Goal: Check status: Check status

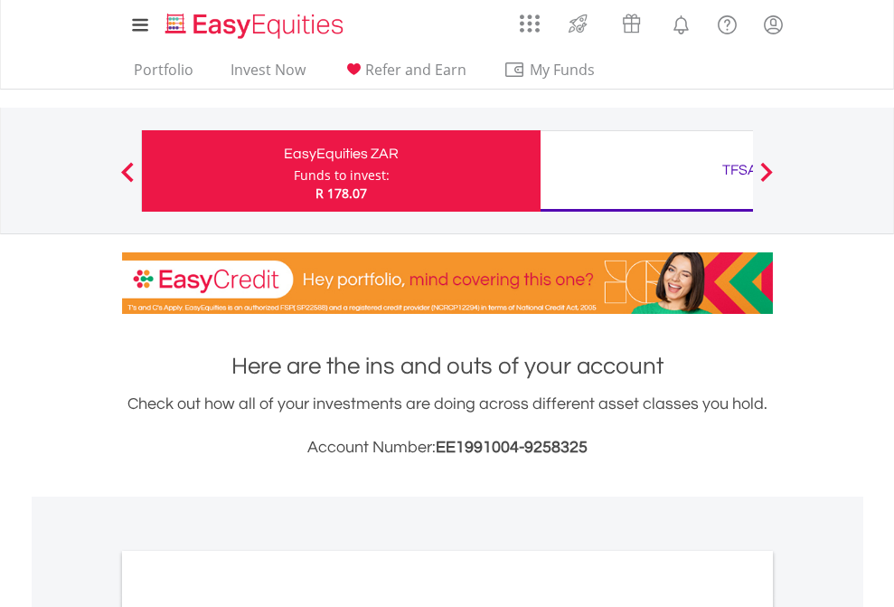
click at [294, 171] on div "Funds to invest:" at bounding box center [342, 175] width 96 height 18
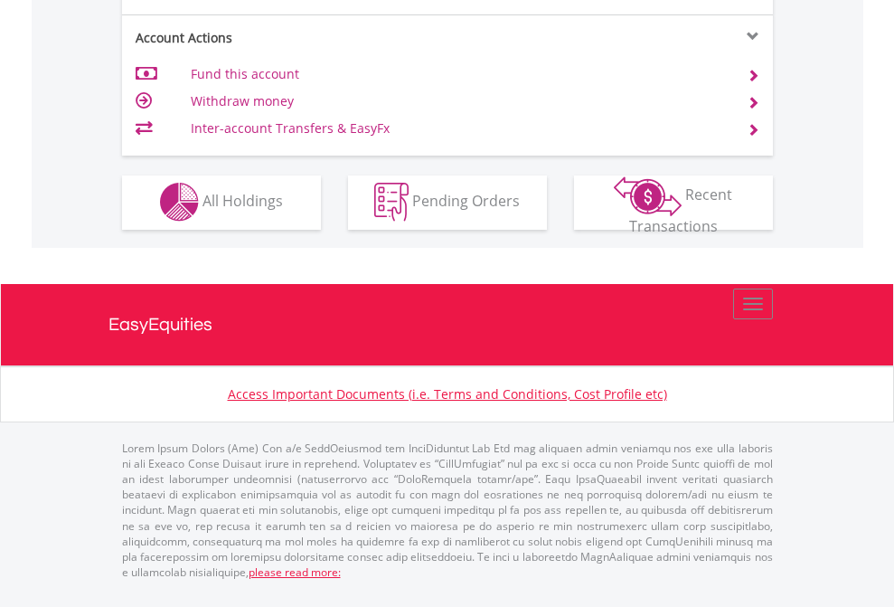
scroll to position [1690, 0]
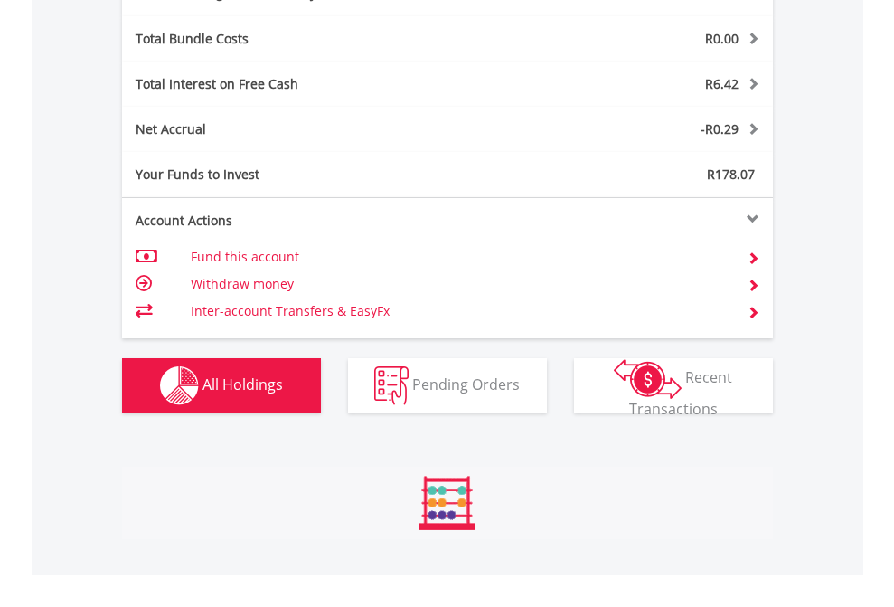
scroll to position [174, 284]
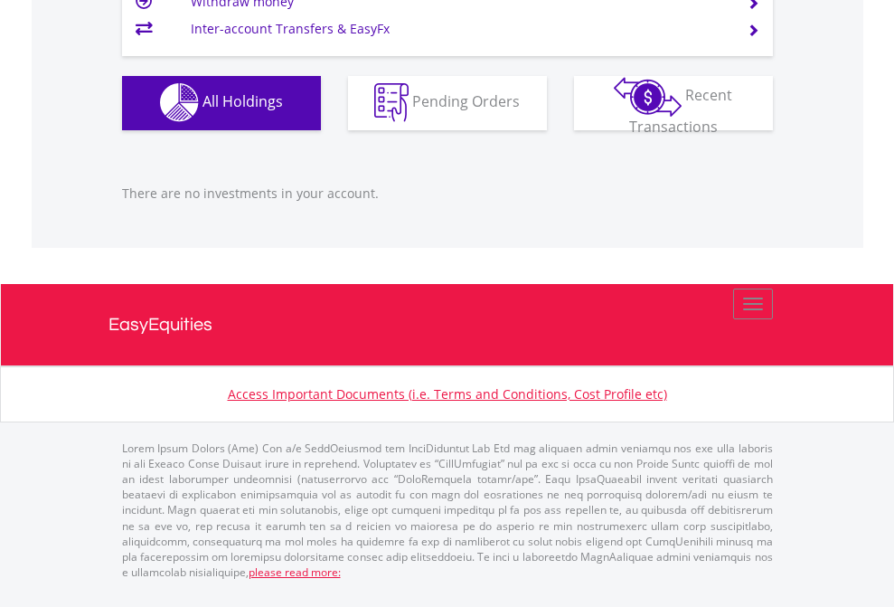
scroll to position [174, 284]
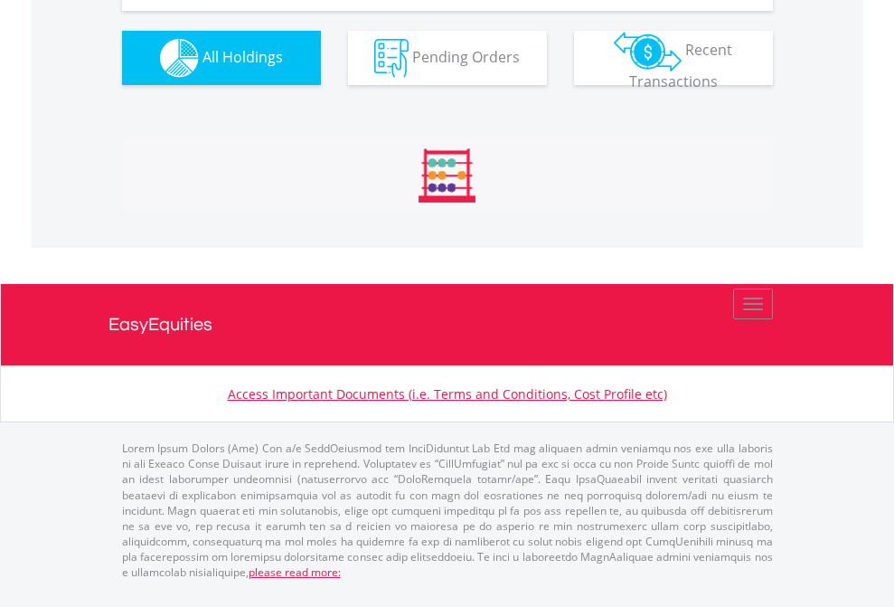
scroll to position [2046, 0]
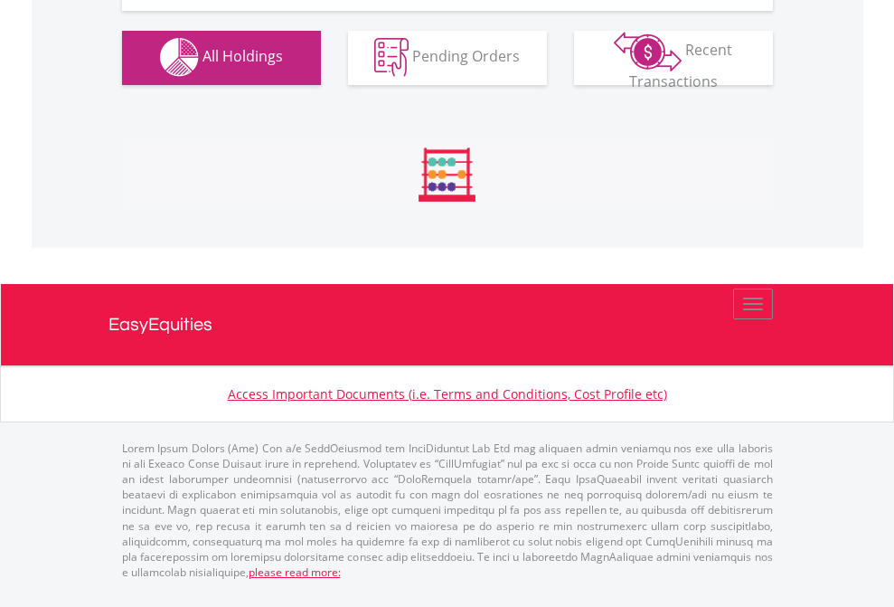
scroll to position [1790, 0]
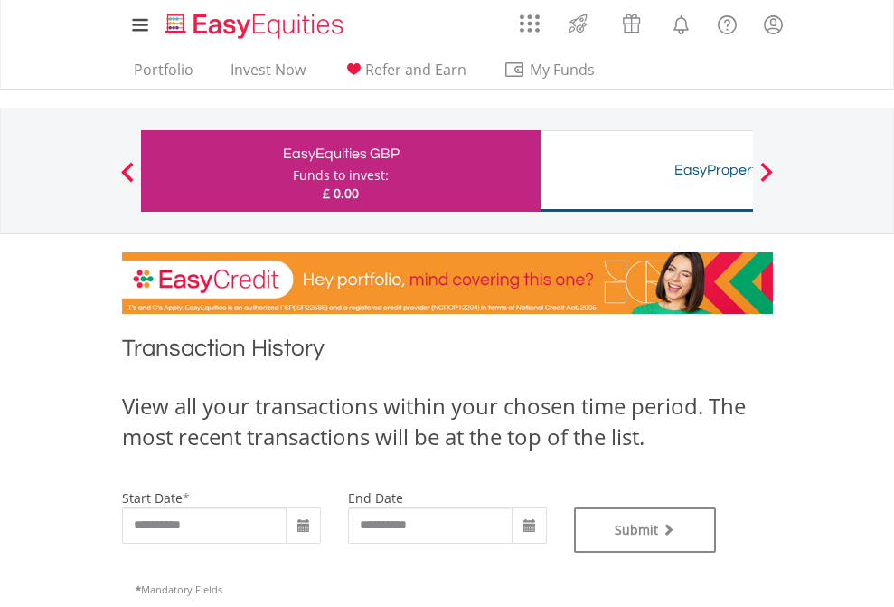
type input "**********"
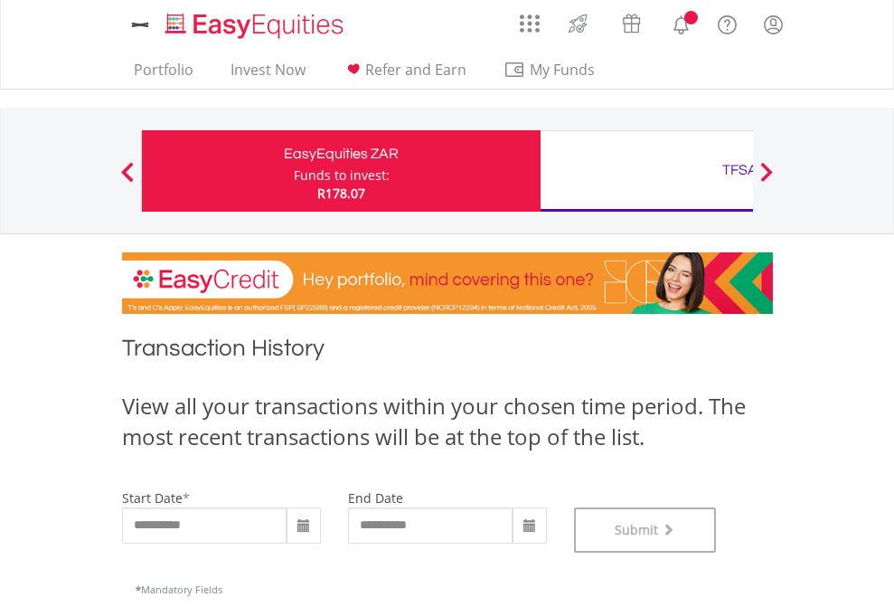
scroll to position [733, 0]
click at [646, 171] on div "TFSA" at bounding box center [739, 169] width 377 height 25
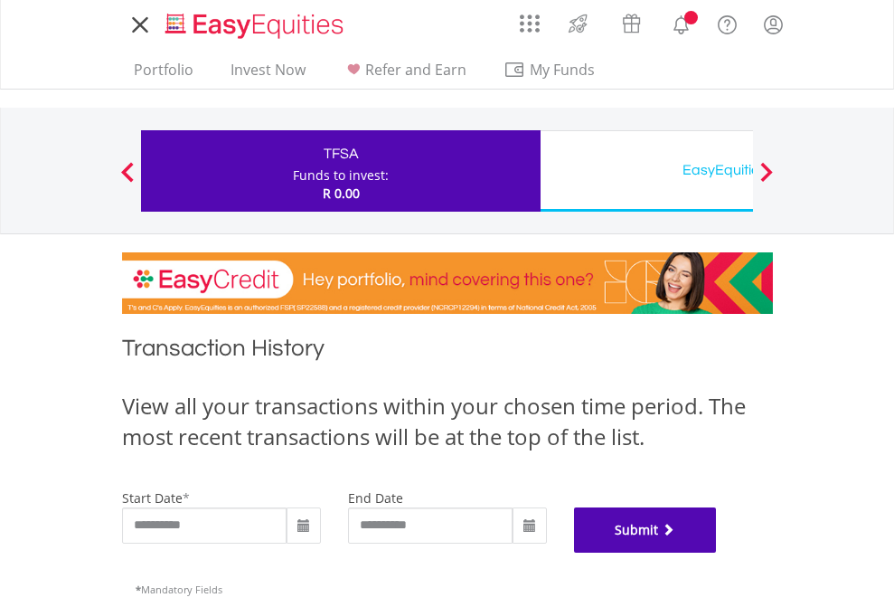
click at [717, 552] on button "Submit" at bounding box center [645, 529] width 143 height 45
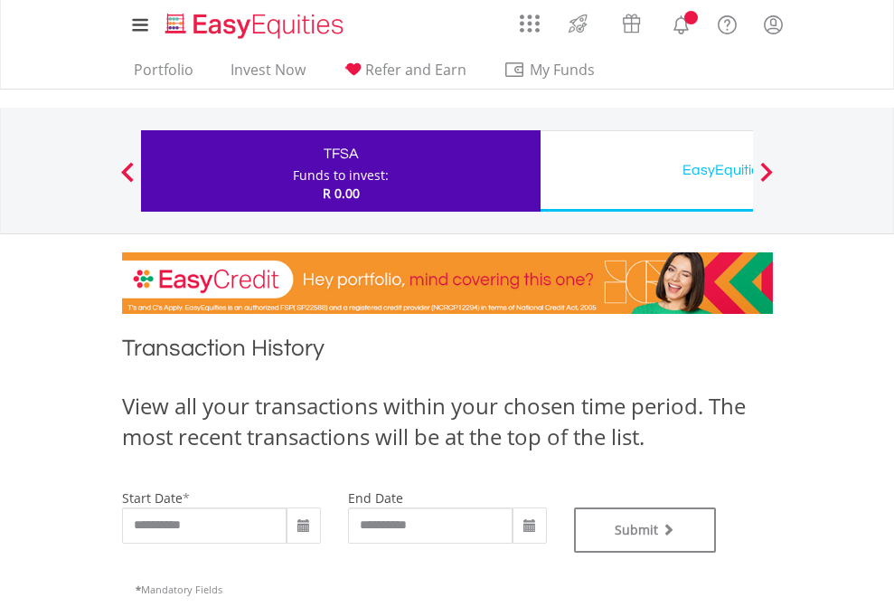
click at [646, 171] on div "EasyEquities USD" at bounding box center [739, 169] width 377 height 25
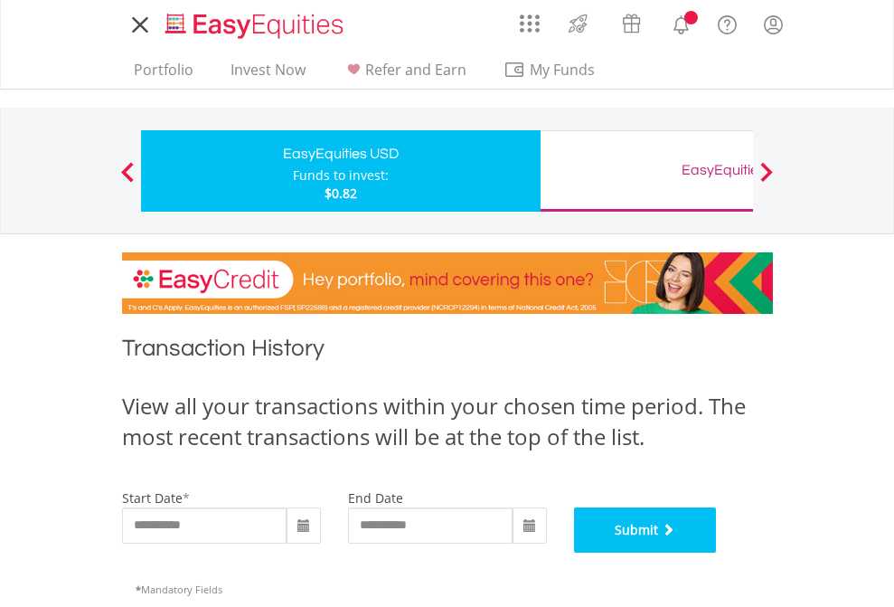
click at [717, 552] on button "Submit" at bounding box center [645, 529] width 143 height 45
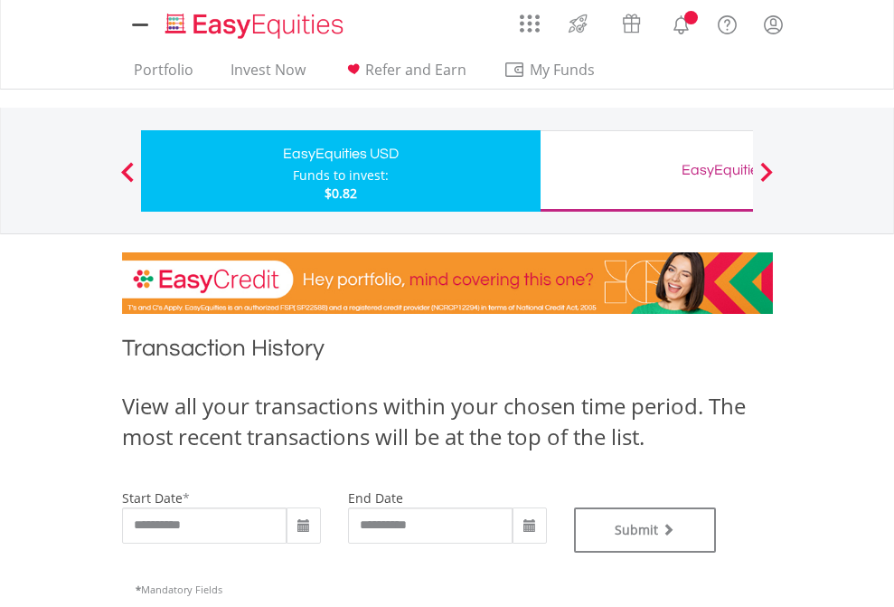
click at [646, 171] on div "EasyEquities GBP" at bounding box center [739, 169] width 377 height 25
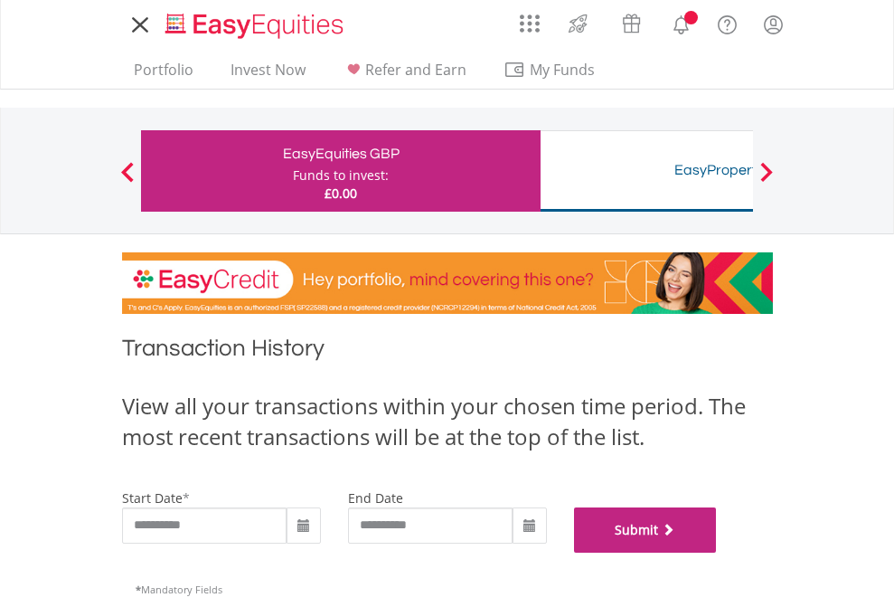
click at [717, 552] on button "Submit" at bounding box center [645, 529] width 143 height 45
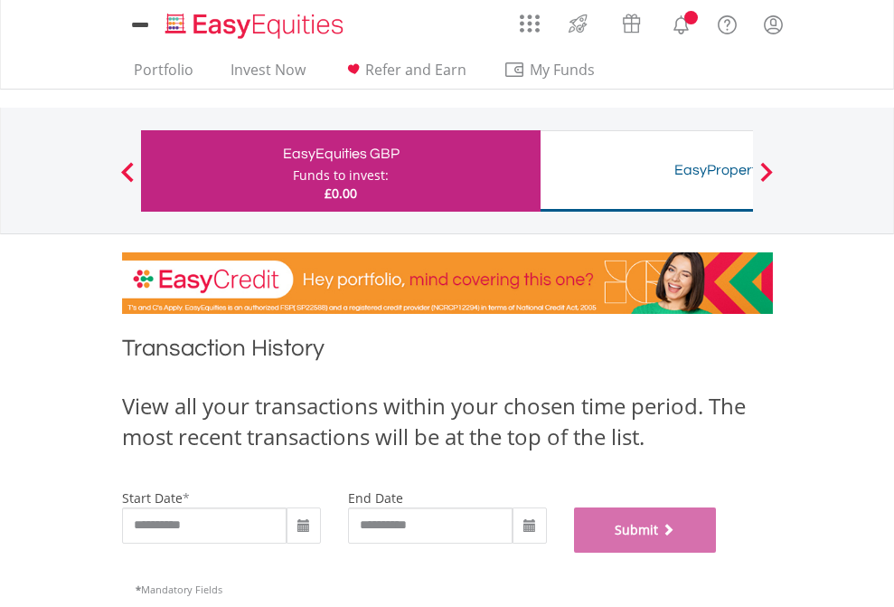
scroll to position [733, 0]
